Goal: Obtain resource: Download file/media

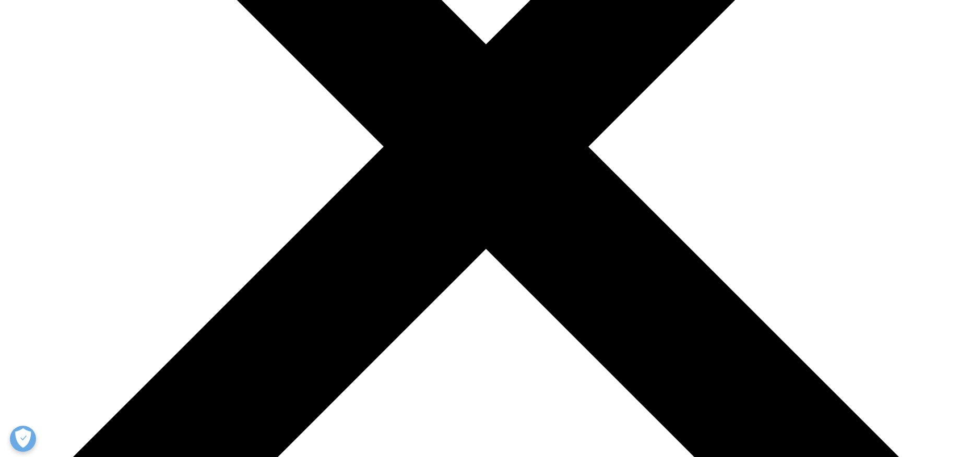
scroll to position [356, 0]
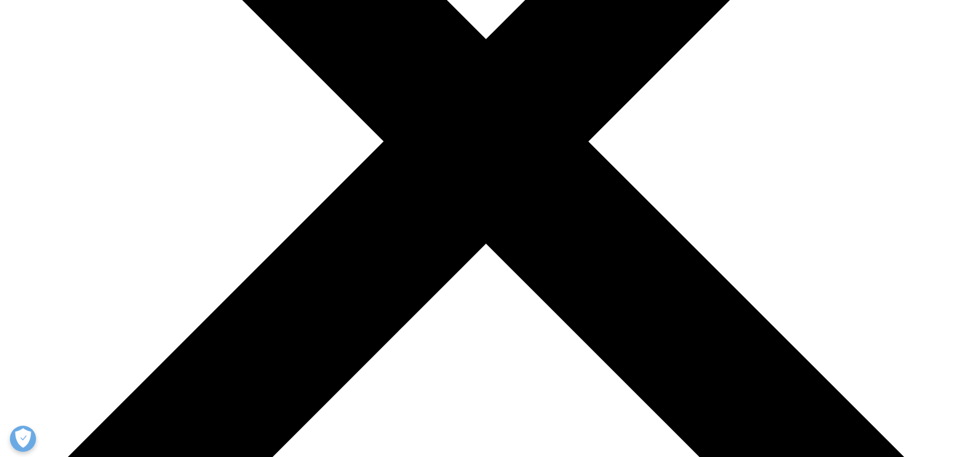
type input "Saverio"
type input "Minucci"
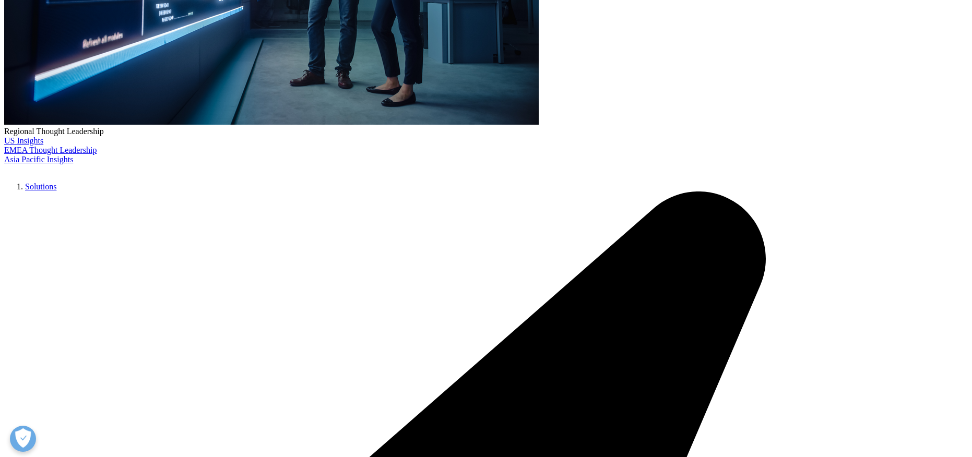
select select "[GEOGRAPHIC_DATA]"
type input "saverio.minucci@ieo.it"
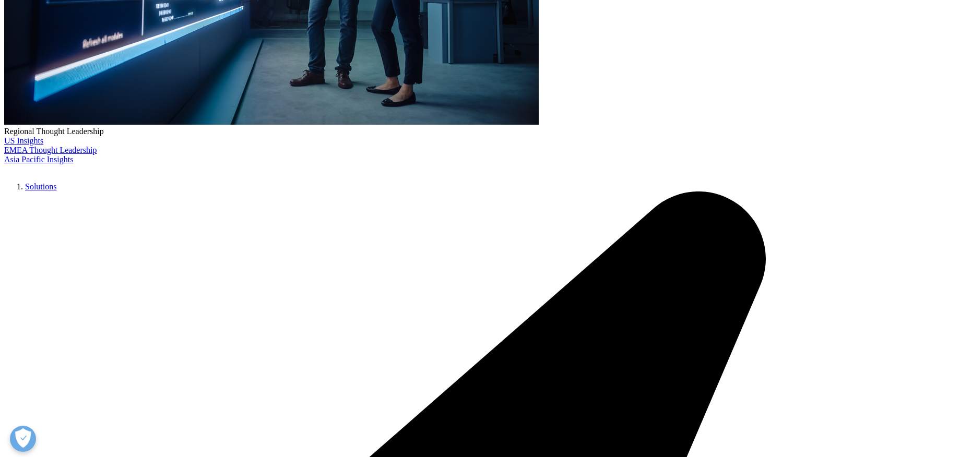
type input "Professor"
type input "IEO"
drag, startPoint x: 201, startPoint y: 415, endPoint x: 216, endPoint y: 409, distance: 15.7
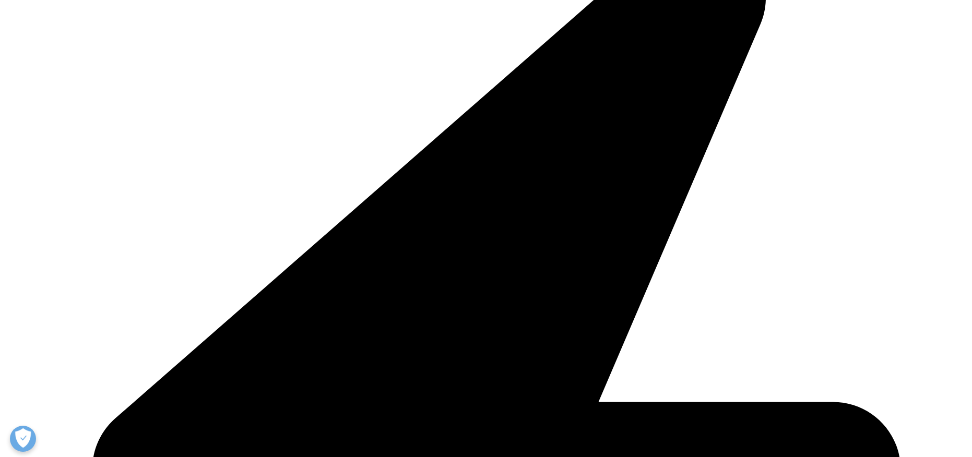
scroll to position [611, 0]
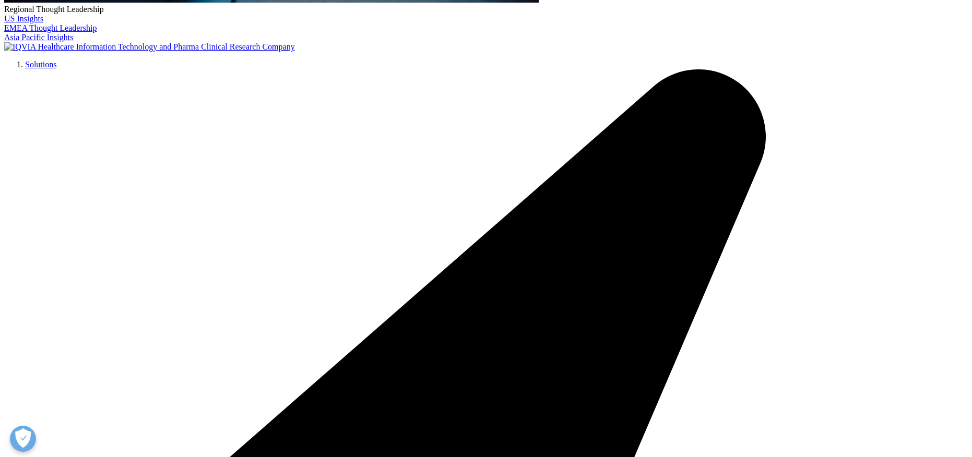
scroll to position [363, 616]
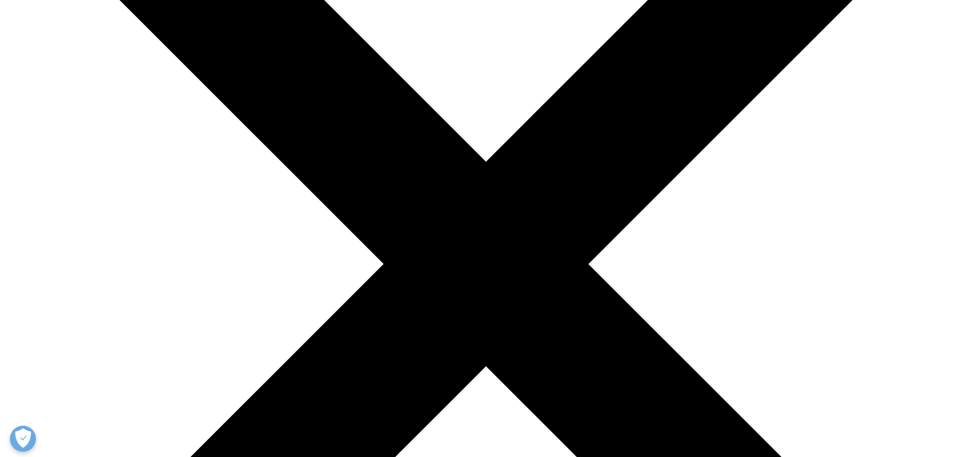
scroll to position [260, 0]
